Goal: Task Accomplishment & Management: Manage account settings

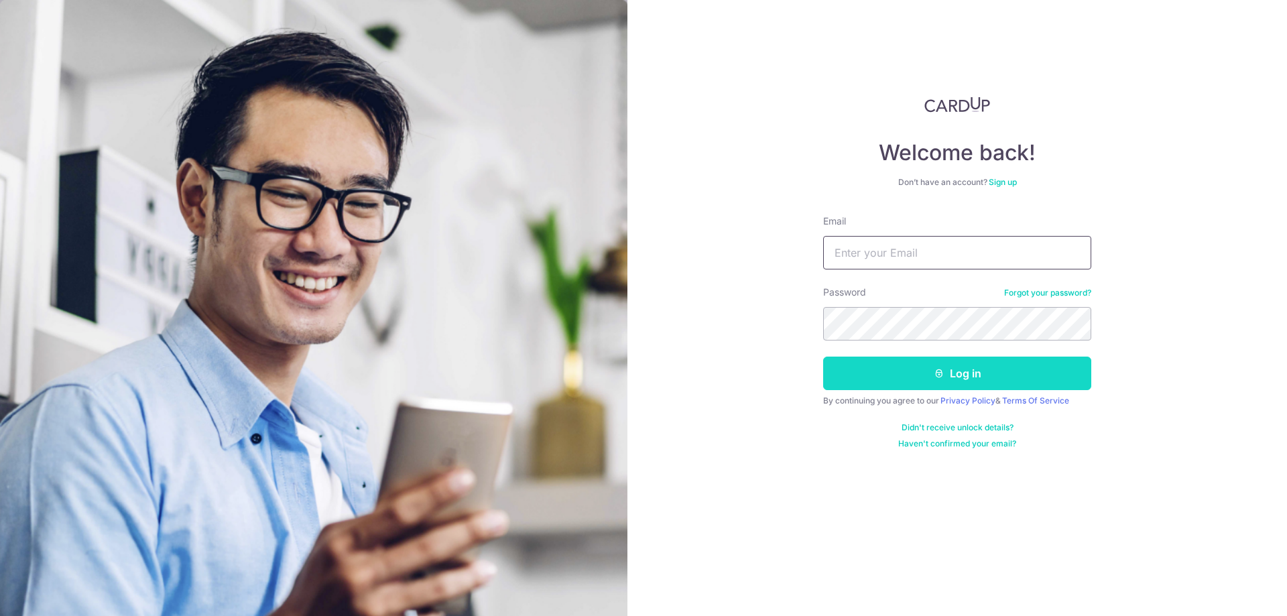
type input "[EMAIL_ADDRESS][DOMAIN_NAME]"
click at [964, 367] on button "Log in" at bounding box center [957, 374] width 268 height 34
